Goal: Complete application form: Complete application form

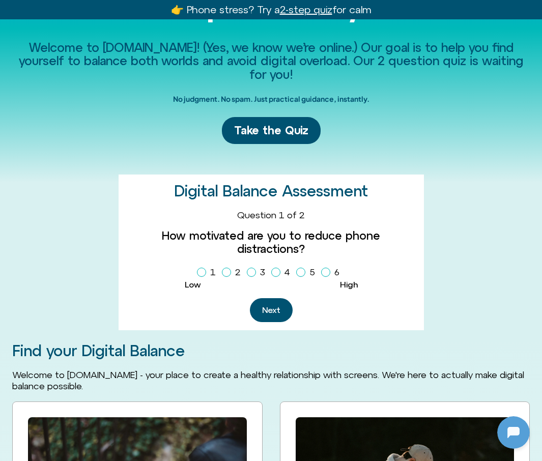
scroll to position [135, 0]
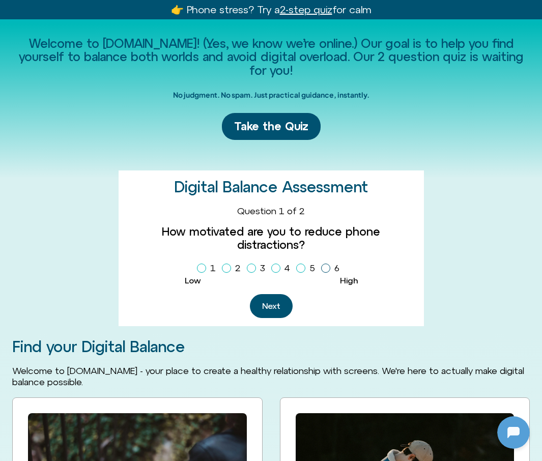
click at [332, 260] on label "6" at bounding box center [332, 268] width 22 height 17
click at [274, 266] on icon "Homepage Sign Up" at bounding box center [276, 268] width 6 height 5
click at [279, 294] on button "Next" at bounding box center [271, 306] width 43 height 24
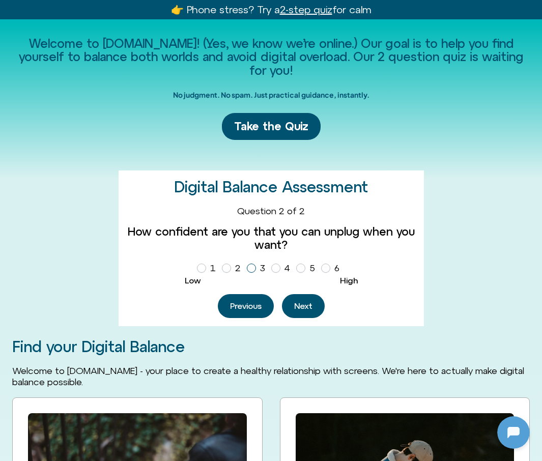
click at [248, 266] on icon "Homepage Sign Up" at bounding box center [251, 268] width 6 height 5
click at [227, 266] on icon "Homepage Sign Up" at bounding box center [226, 268] width 6 height 5
click at [306, 307] on button "Next" at bounding box center [303, 306] width 43 height 24
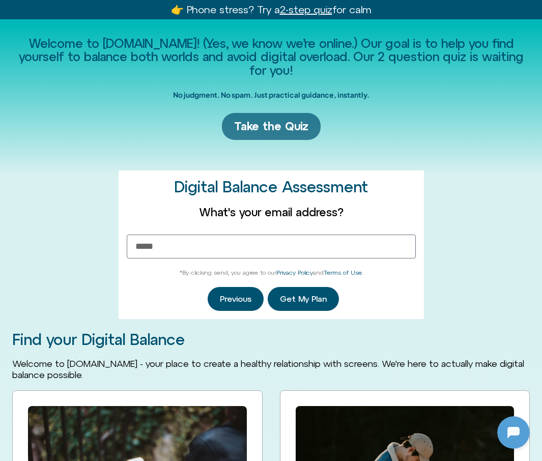
click at [278, 127] on span "Take the Quiz" at bounding box center [271, 126] width 74 height 15
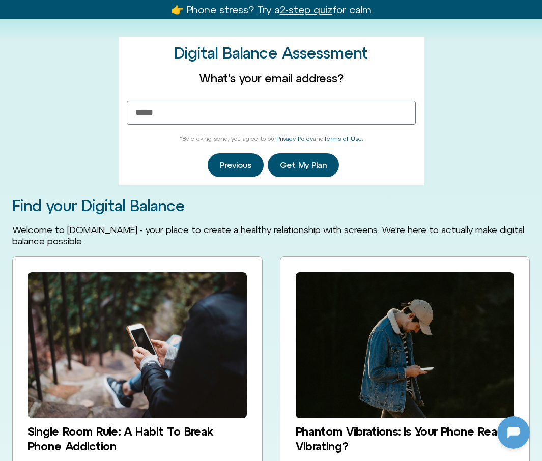
scroll to position [284, 0]
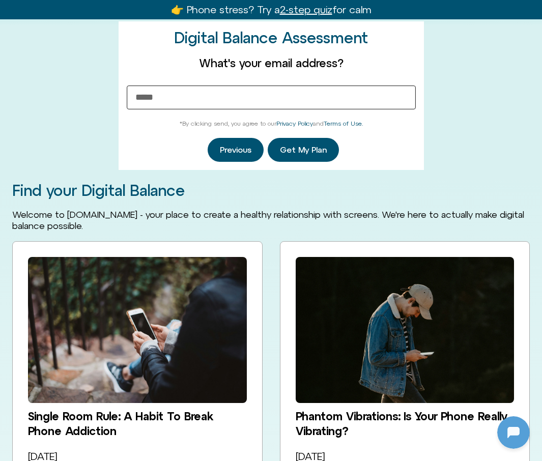
click at [233, 100] on input "Email Address" at bounding box center [271, 97] width 289 height 24
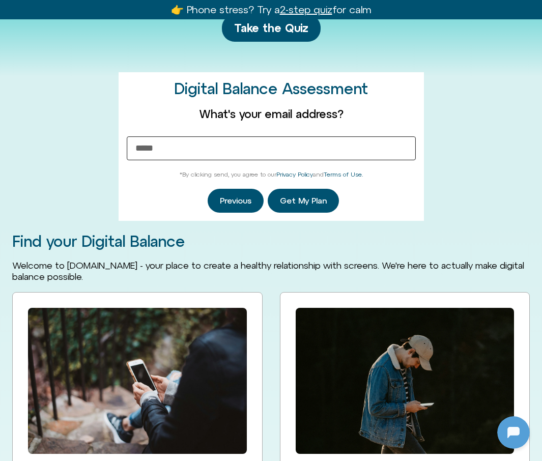
scroll to position [233, 0]
type input "**********"
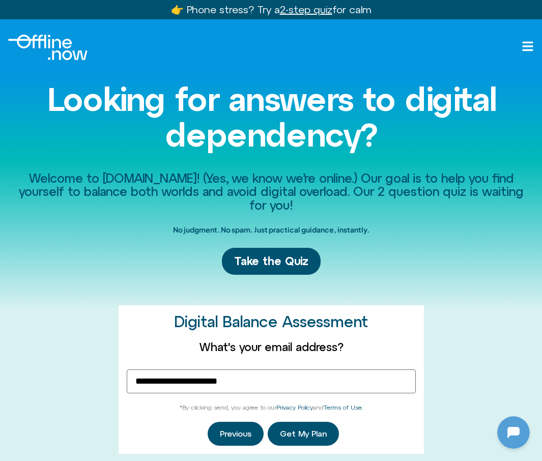
scroll to position [0, 0]
click at [394, 340] on label "What's your email address?" at bounding box center [271, 346] width 289 height 13
click at [394, 369] on input "**********" at bounding box center [271, 381] width 289 height 24
click at [384, 344] on label "What's your email address?" at bounding box center [271, 346] width 289 height 13
click at [384, 369] on input "**********" at bounding box center [271, 381] width 289 height 24
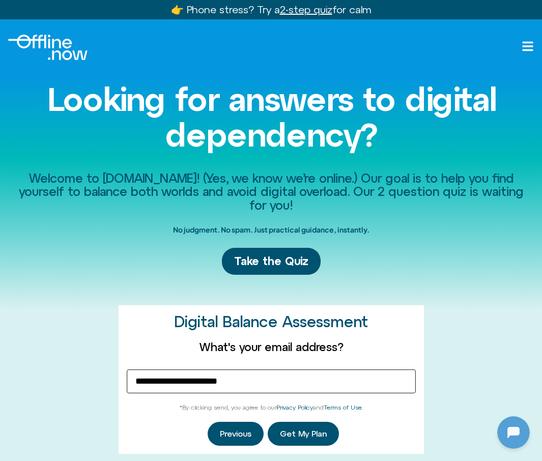
click at [325, 381] on input "**********" at bounding box center [271, 381] width 289 height 24
click at [302, 430] on span "Get My Plan" at bounding box center [303, 433] width 47 height 9
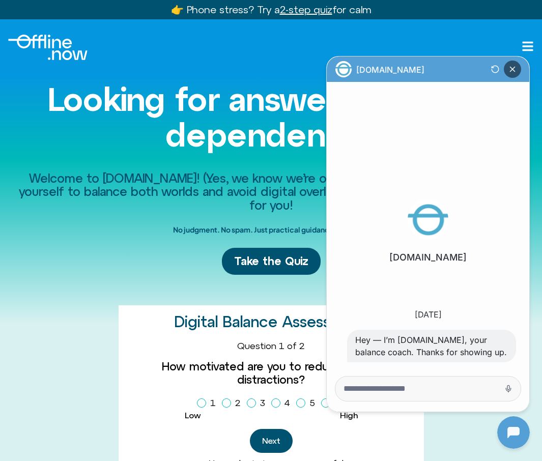
click at [511, 70] on icon "Close Chatbot Button" at bounding box center [512, 69] width 5 height 5
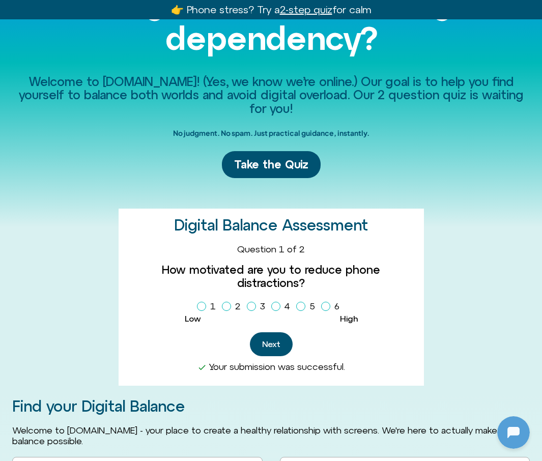
scroll to position [98, 0]
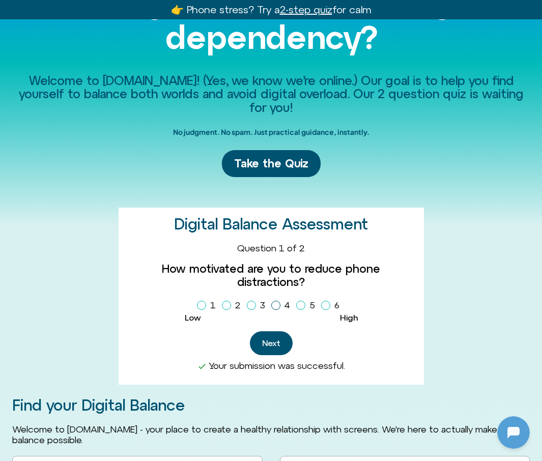
click at [272, 301] on span "Homepage Sign Up" at bounding box center [275, 305] width 9 height 9
click at [277, 335] on button "Next" at bounding box center [271, 343] width 43 height 24
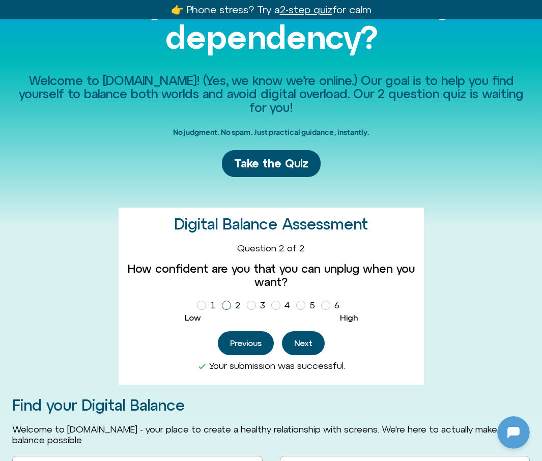
click at [224, 304] on icon "Homepage Sign Up" at bounding box center [226, 305] width 6 height 5
click at [317, 340] on button "Next" at bounding box center [303, 343] width 43 height 24
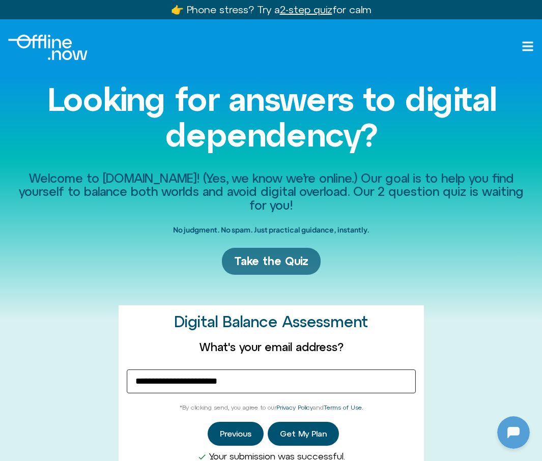
scroll to position [0, 0]
click at [289, 254] on span "Take the Quiz" at bounding box center [271, 261] width 74 height 15
